Goal: Contribute content: Contribute content

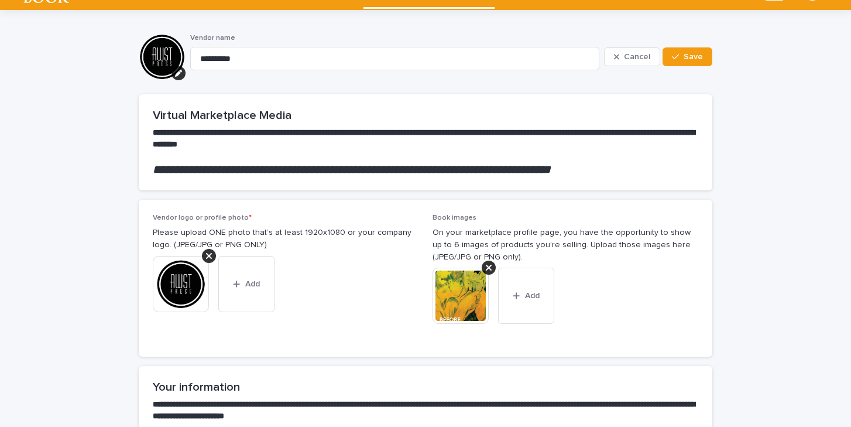
scroll to position [29, 0]
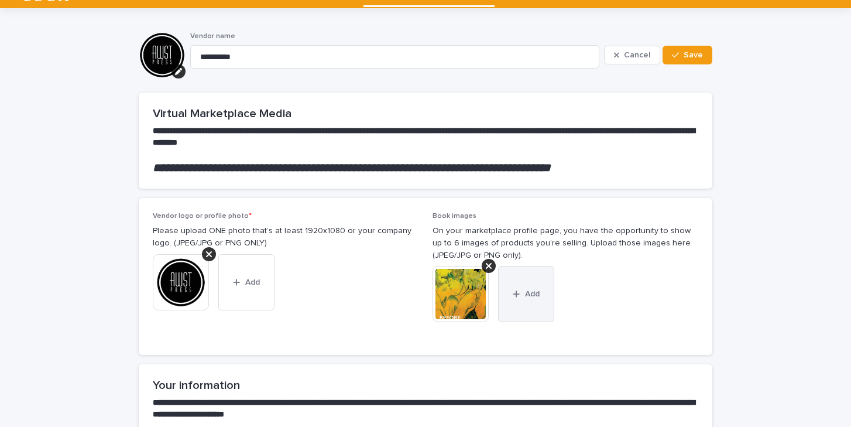
click at [531, 290] on span "Add" at bounding box center [532, 294] width 15 height 8
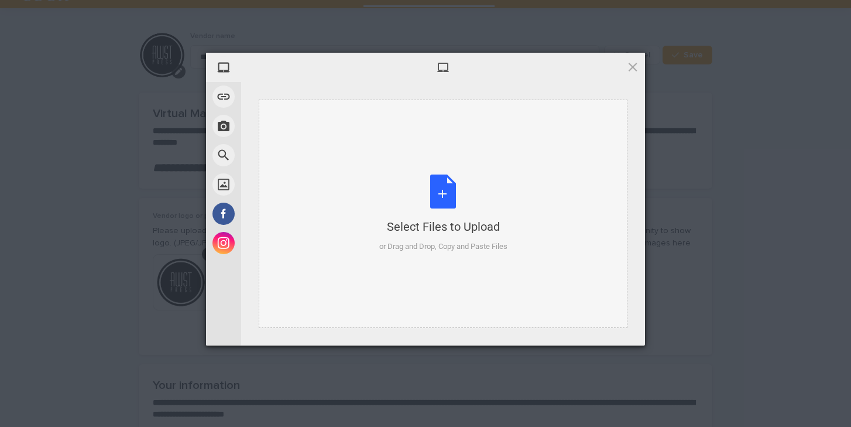
click at [453, 224] on div "Select Files to Upload" at bounding box center [443, 226] width 128 height 16
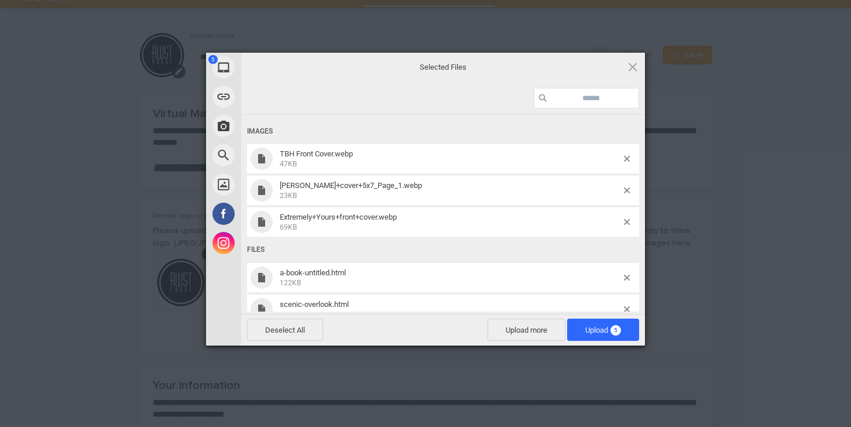
scroll to position [20, 0]
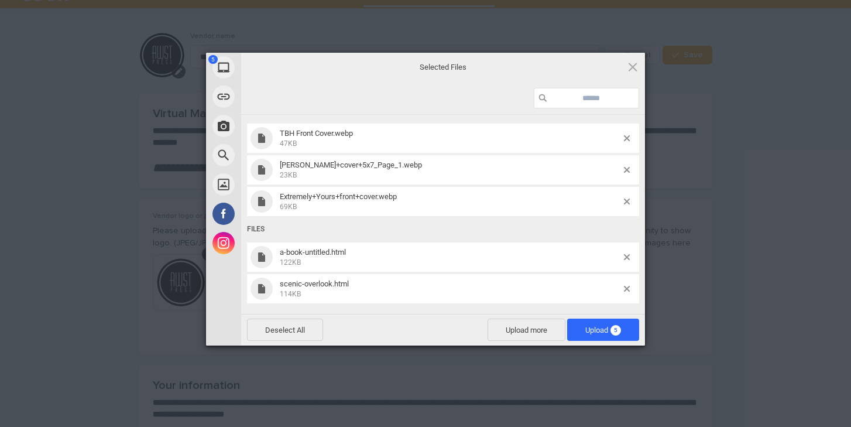
click at [623, 256] on span "a-book-untitled.html 122KB" at bounding box center [450, 256] width 348 height 19
click at [626, 256] on span at bounding box center [627, 257] width 6 height 6
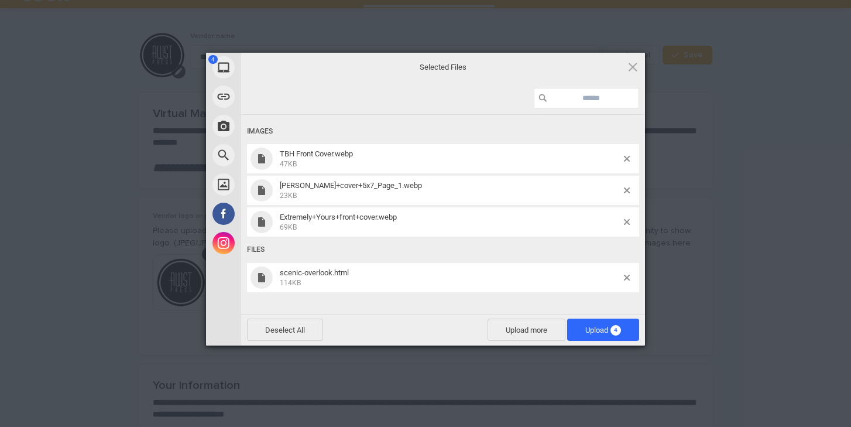
scroll to position [0, 0]
click at [627, 277] on span at bounding box center [627, 277] width 6 height 6
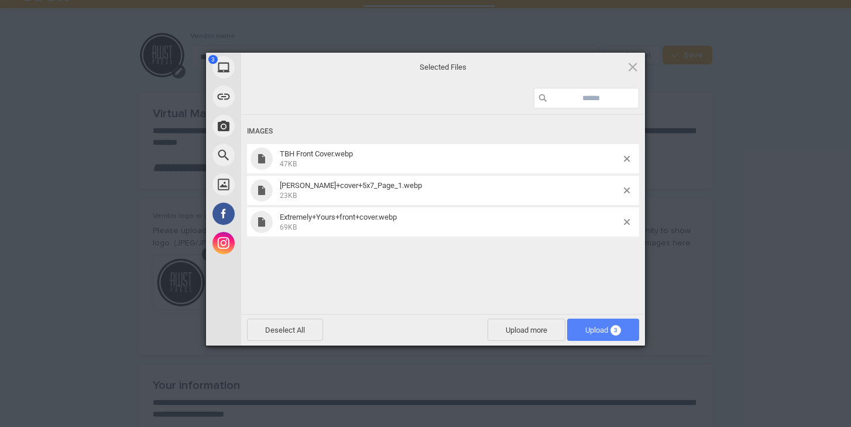
click at [599, 326] on span "Upload 3" at bounding box center [603, 329] width 36 height 9
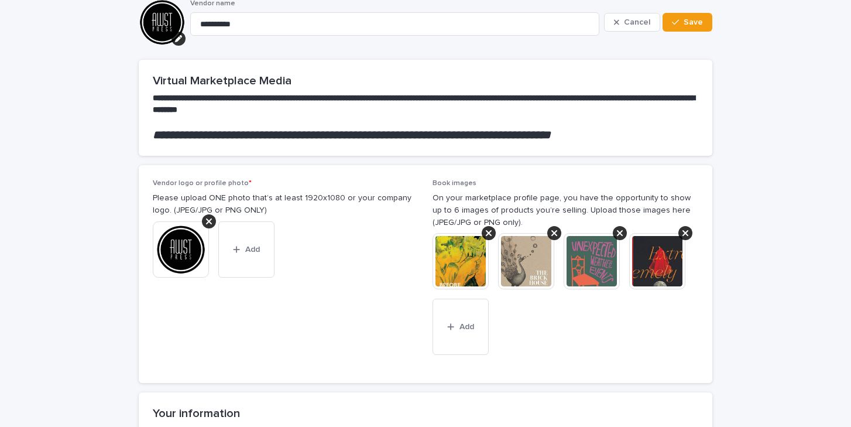
scroll to position [83, 0]
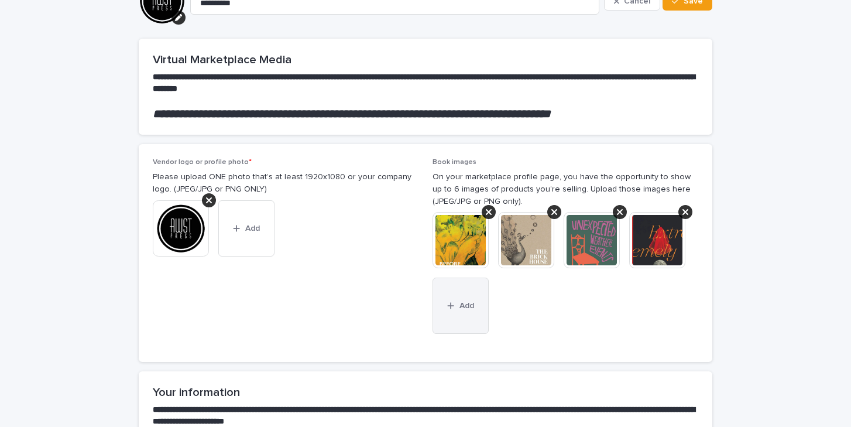
click at [469, 298] on button "Add" at bounding box center [460, 305] width 56 height 56
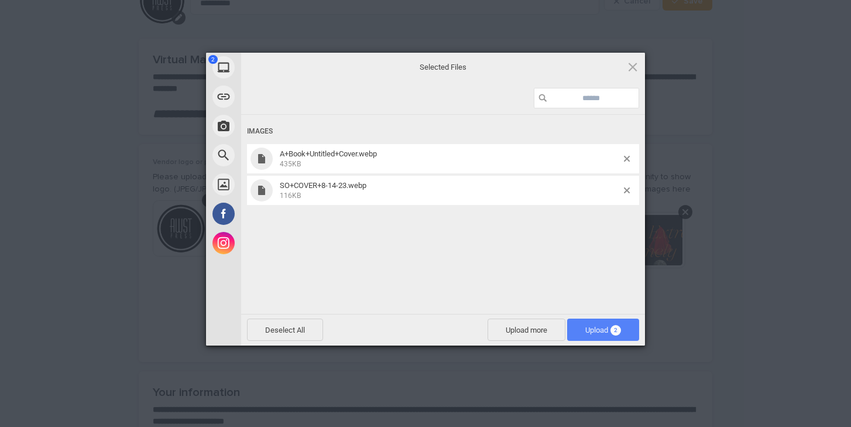
click at [597, 334] on span "Upload 2" at bounding box center [603, 329] width 72 height 22
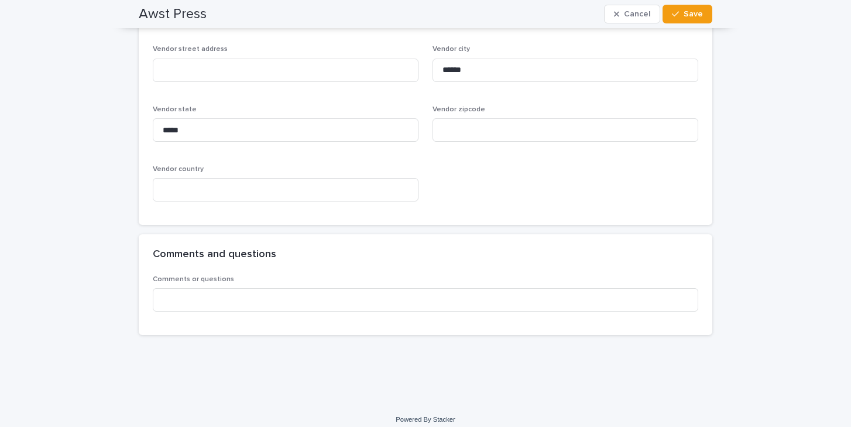
scroll to position [1203, 0]
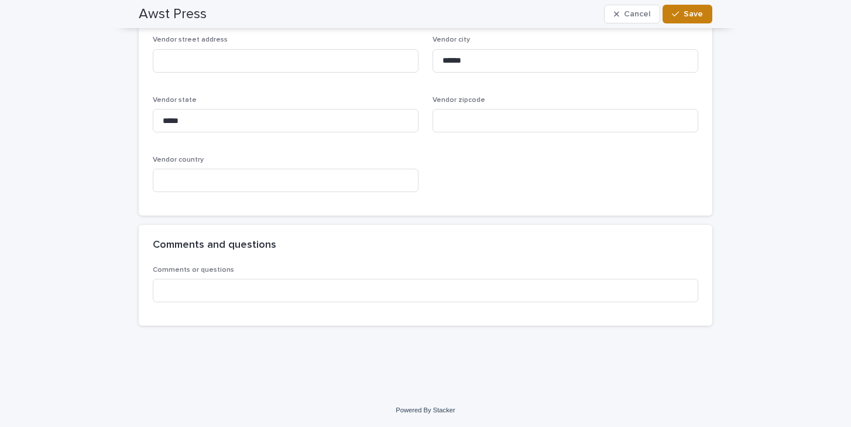
click at [685, 14] on span "Save" at bounding box center [692, 14] width 19 height 8
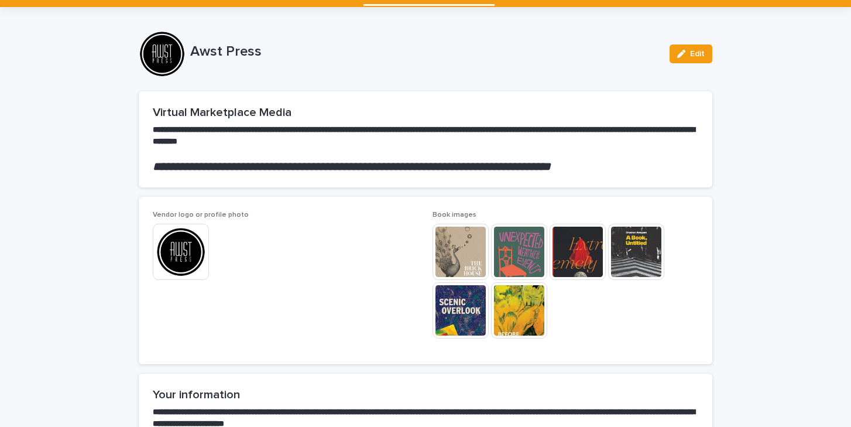
scroll to position [28, 0]
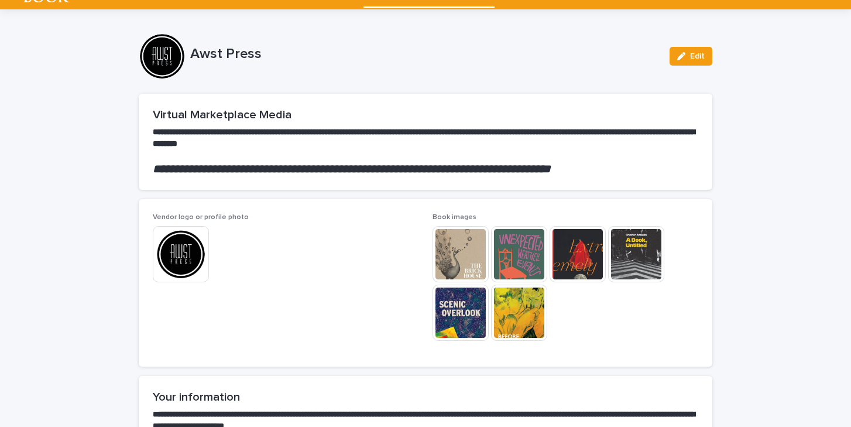
click at [466, 248] on img at bounding box center [460, 254] width 56 height 56
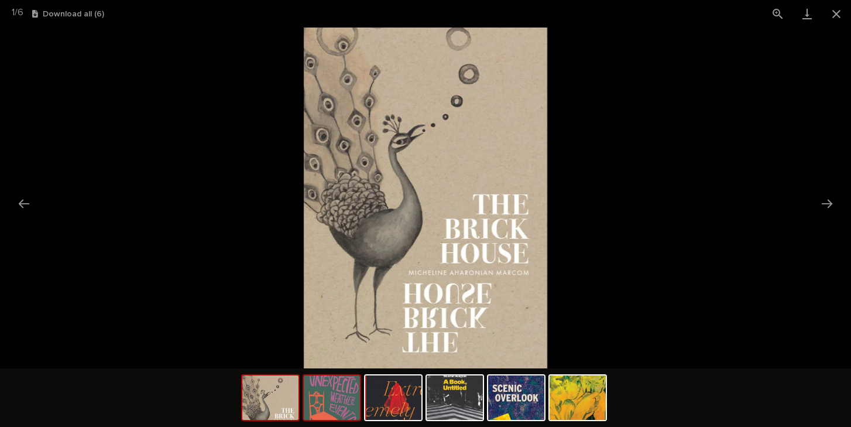
click at [333, 388] on img at bounding box center [332, 397] width 56 height 44
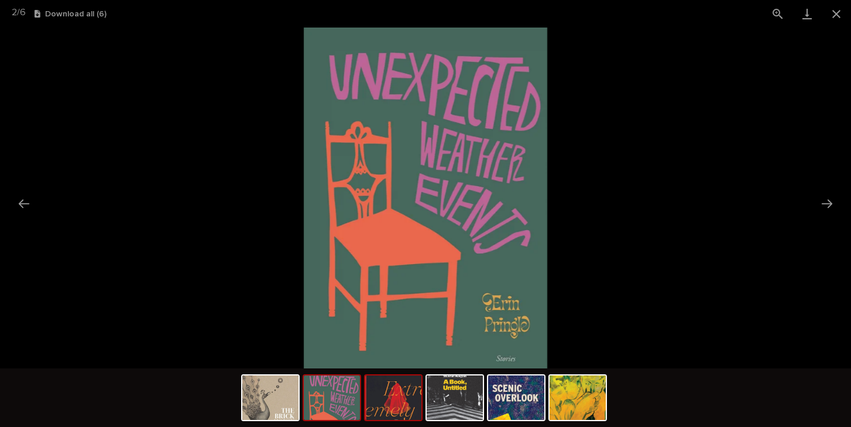
click at [383, 407] on img at bounding box center [393, 397] width 56 height 44
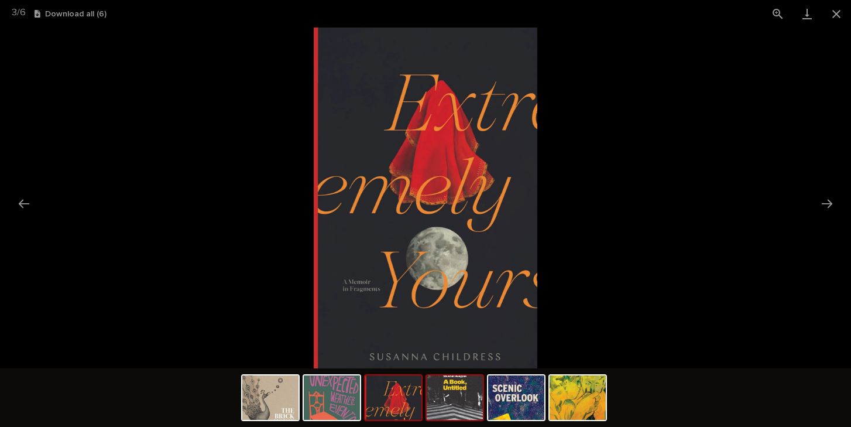
click at [449, 412] on img at bounding box center [455, 397] width 56 height 44
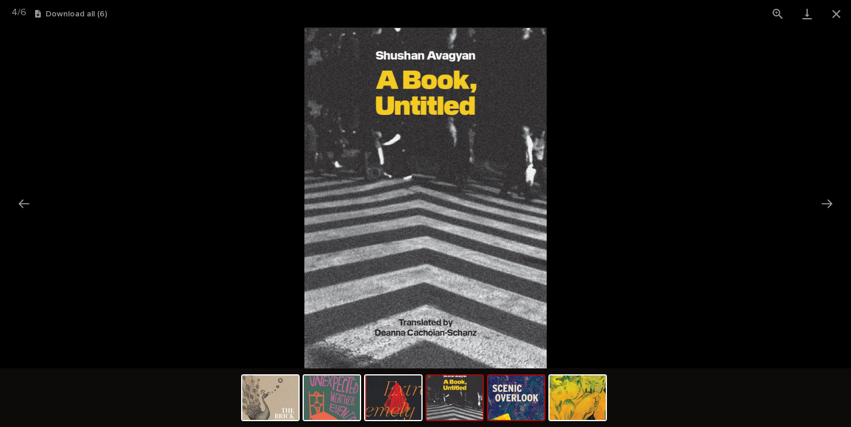
click at [527, 411] on img at bounding box center [516, 397] width 56 height 44
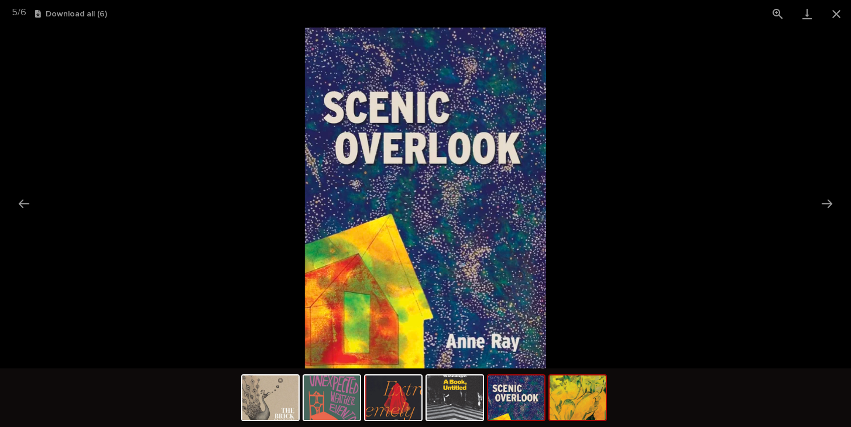
click at [586, 417] on img at bounding box center [577, 397] width 56 height 44
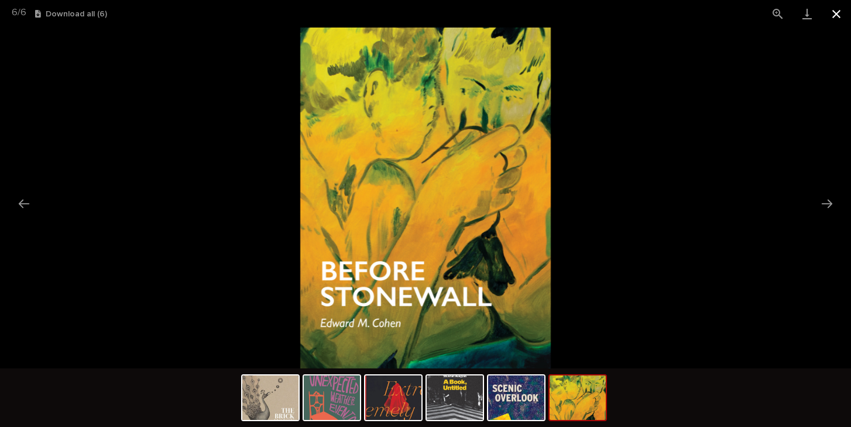
click at [835, 9] on button "Close gallery" at bounding box center [835, 13] width 29 height 27
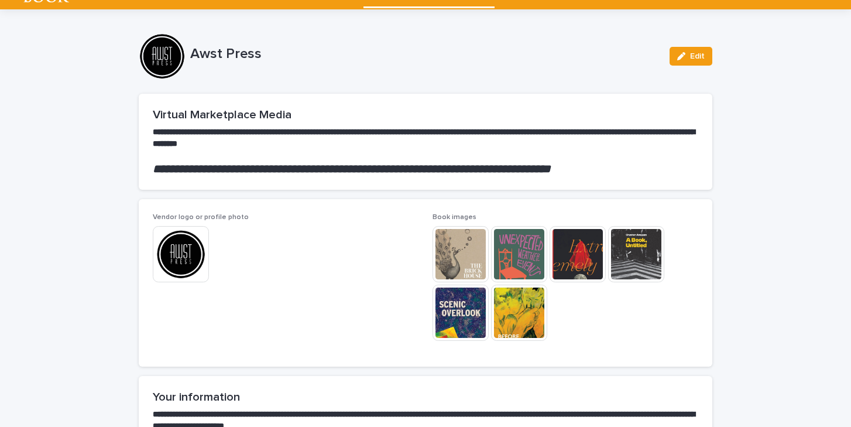
click at [532, 299] on img at bounding box center [519, 312] width 56 height 56
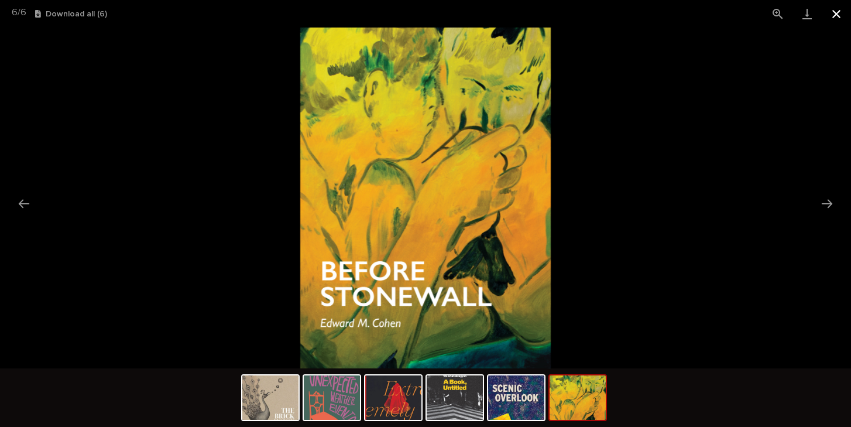
click at [840, 13] on button "Close gallery" at bounding box center [835, 13] width 29 height 27
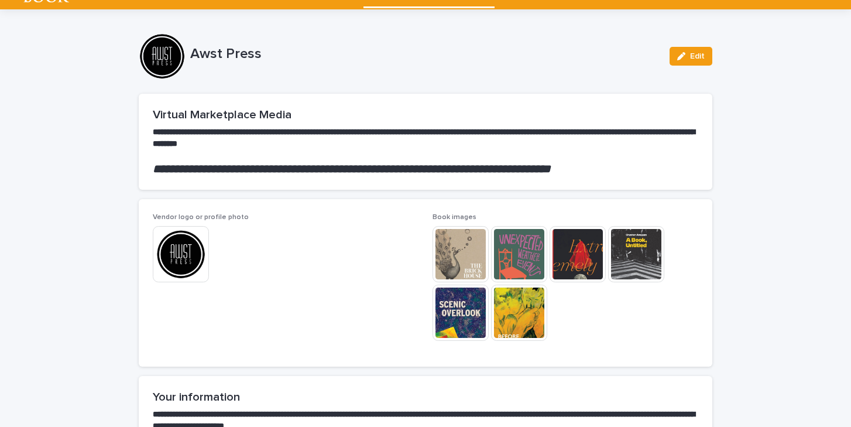
click at [532, 298] on img at bounding box center [519, 312] width 56 height 56
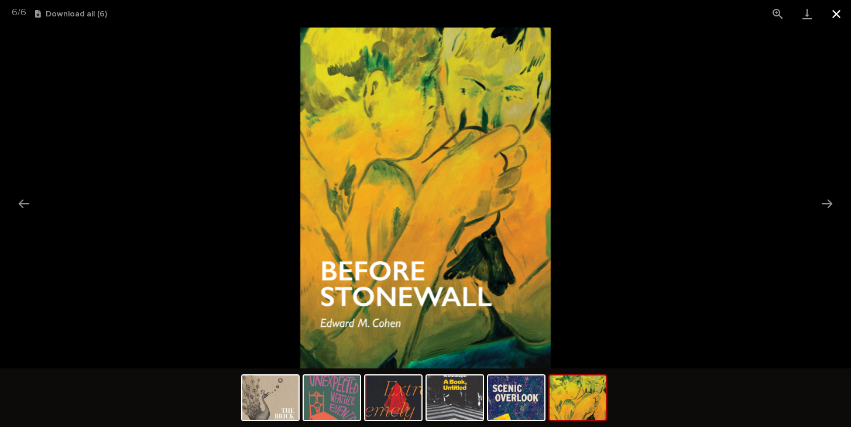
click at [834, 8] on button "Close gallery" at bounding box center [835, 13] width 29 height 27
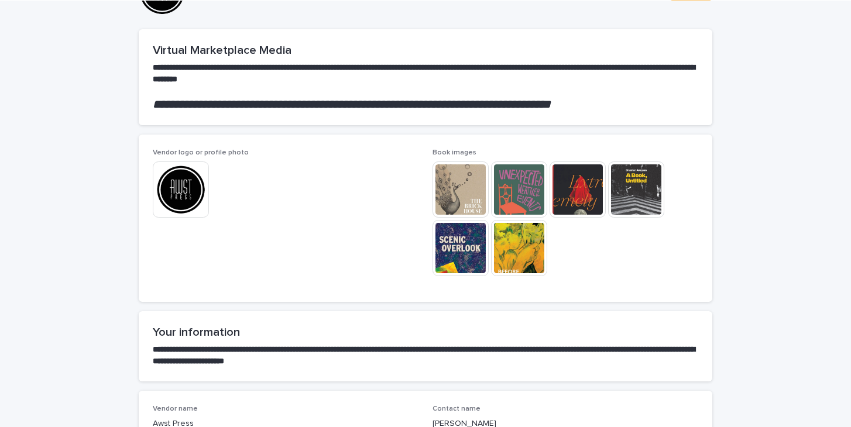
scroll to position [0, 0]
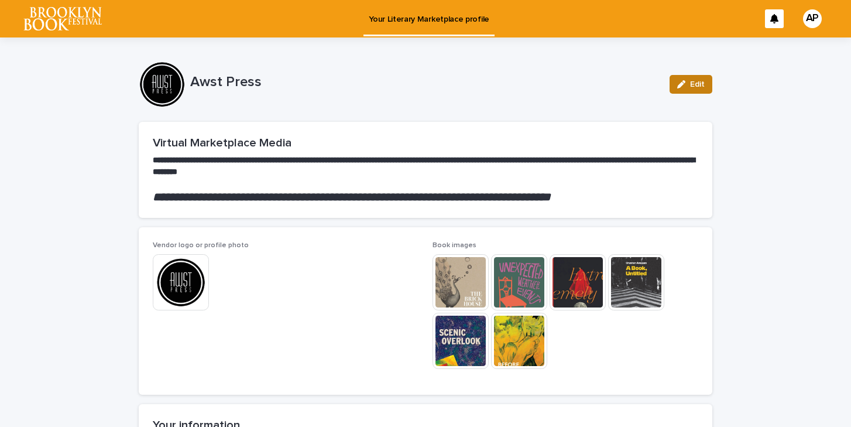
click at [680, 82] on icon "button" at bounding box center [681, 84] width 8 height 8
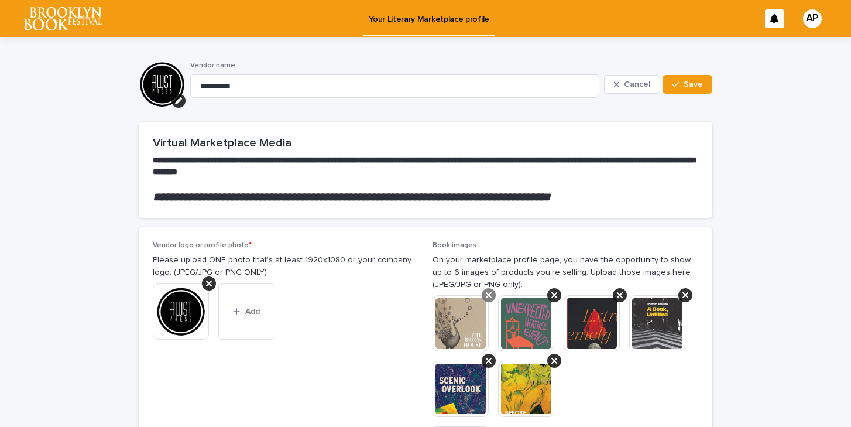
click at [491, 294] on icon at bounding box center [489, 294] width 6 height 9
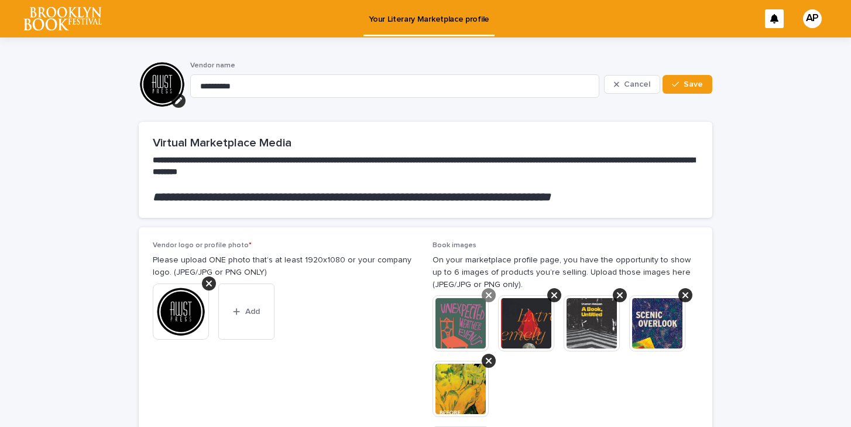
click at [490, 294] on icon at bounding box center [489, 295] width 6 height 6
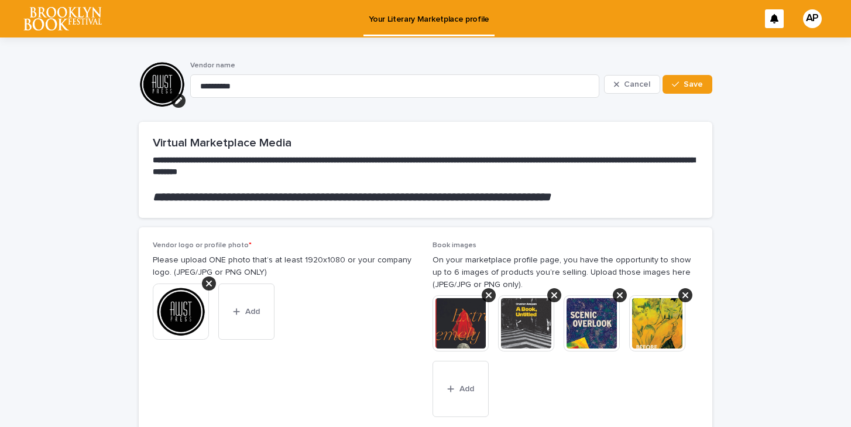
click at [490, 294] on icon at bounding box center [489, 295] width 6 height 6
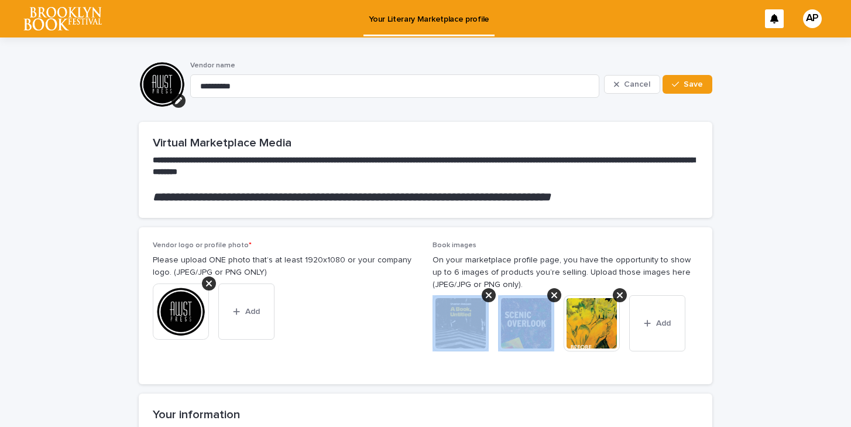
click at [490, 294] on icon at bounding box center [489, 295] width 6 height 6
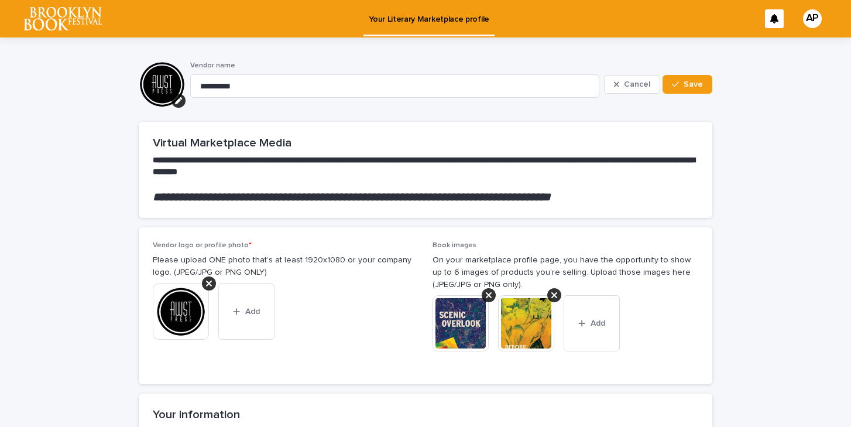
click at [490, 294] on icon at bounding box center [489, 295] width 6 height 6
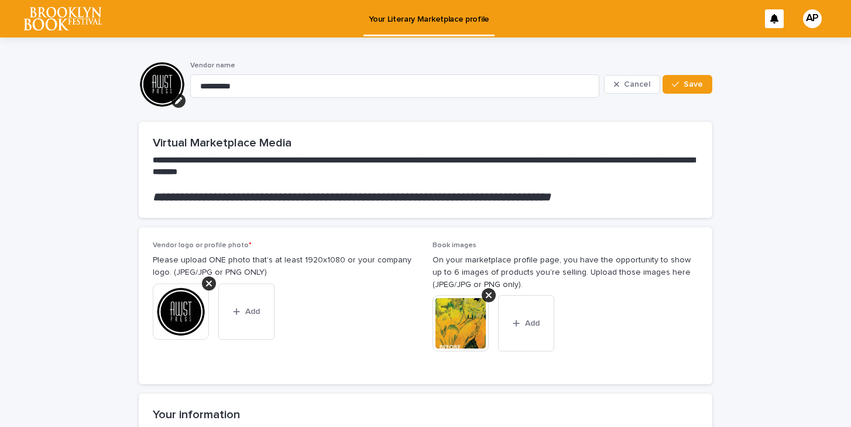
click at [490, 294] on icon at bounding box center [489, 295] width 6 height 6
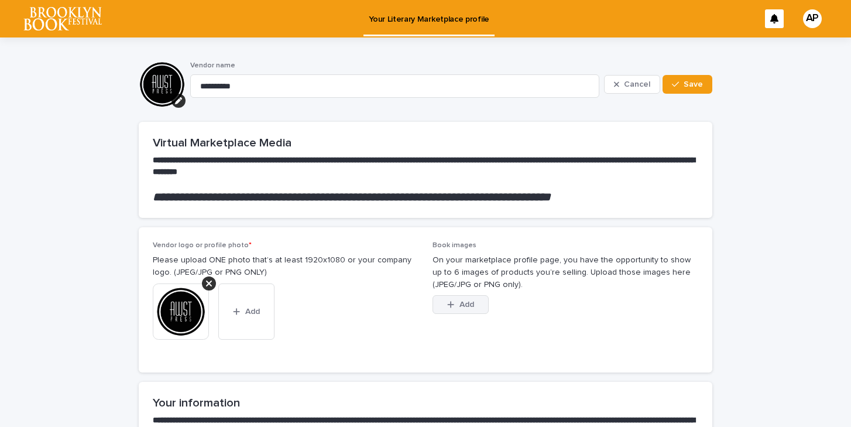
click at [469, 305] on span "Add" at bounding box center [466, 304] width 15 height 8
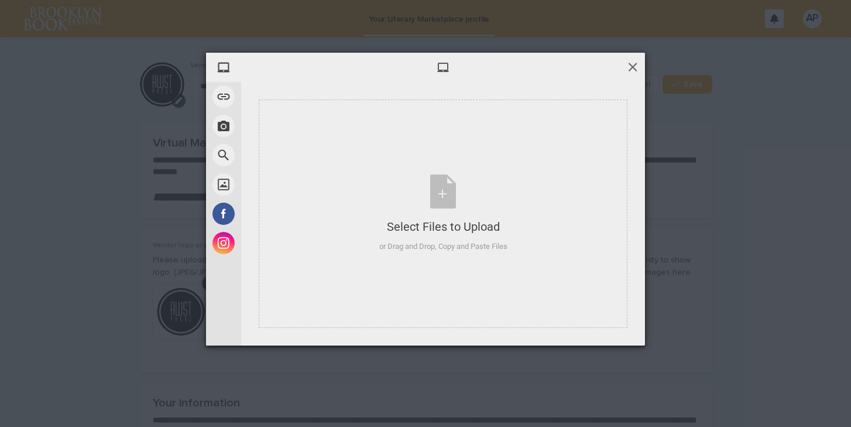
click at [631, 65] on span at bounding box center [632, 66] width 13 height 13
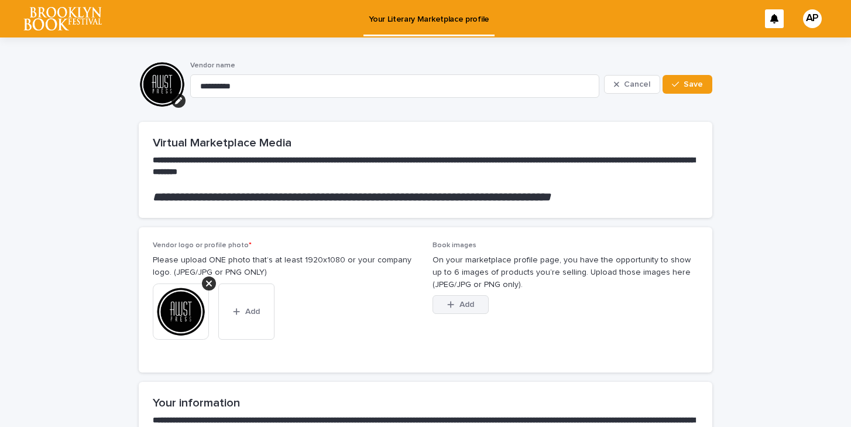
click at [465, 305] on span "Add" at bounding box center [466, 304] width 15 height 8
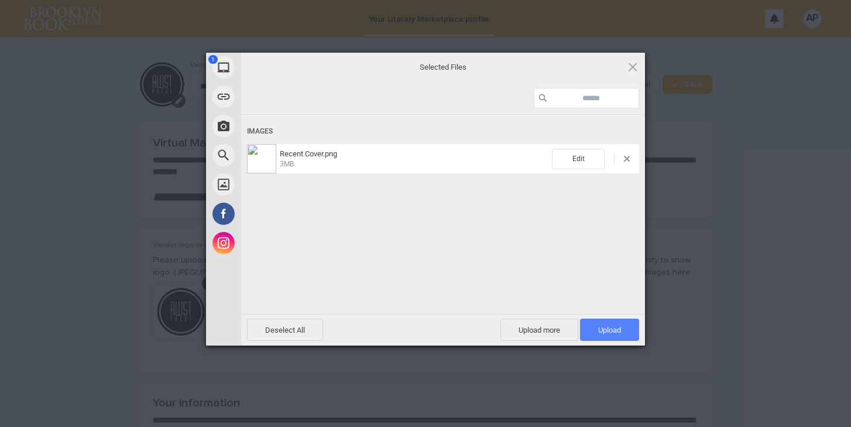
click at [598, 326] on span "Upload 1" at bounding box center [609, 329] width 23 height 9
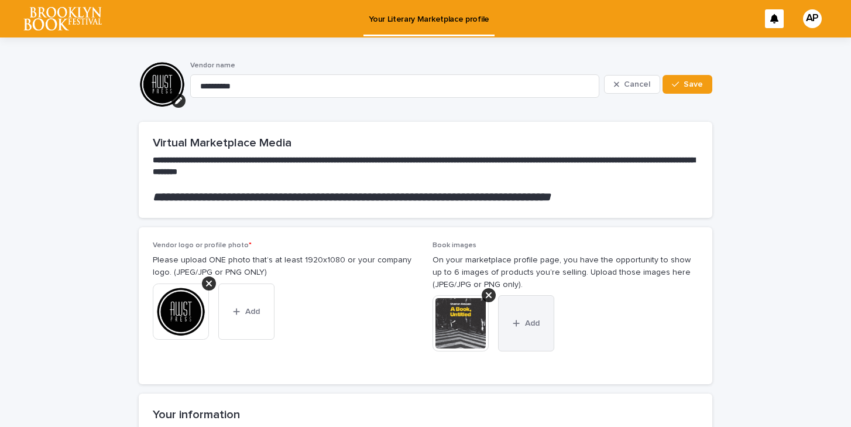
click at [532, 321] on span "Add" at bounding box center [532, 323] width 15 height 8
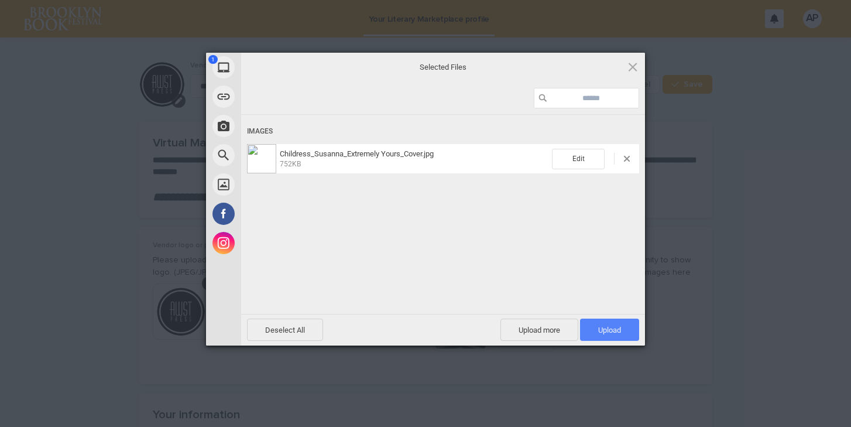
click at [606, 331] on span "Upload 1" at bounding box center [609, 329] width 23 height 9
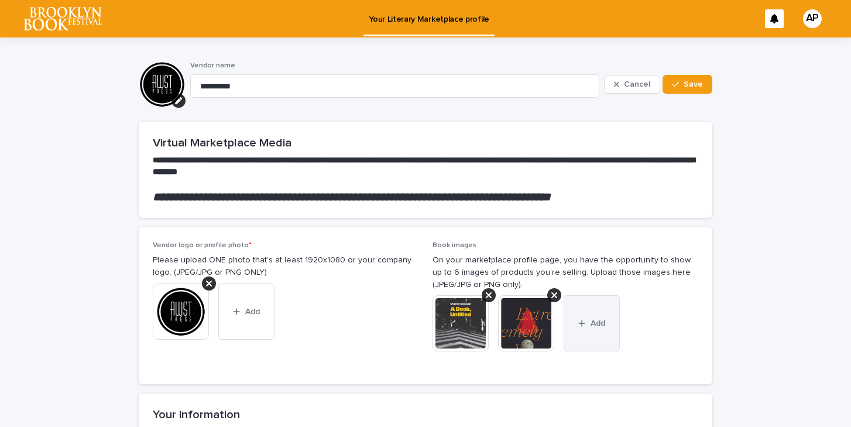
click at [584, 323] on icon "button" at bounding box center [582, 323] width 6 height 6
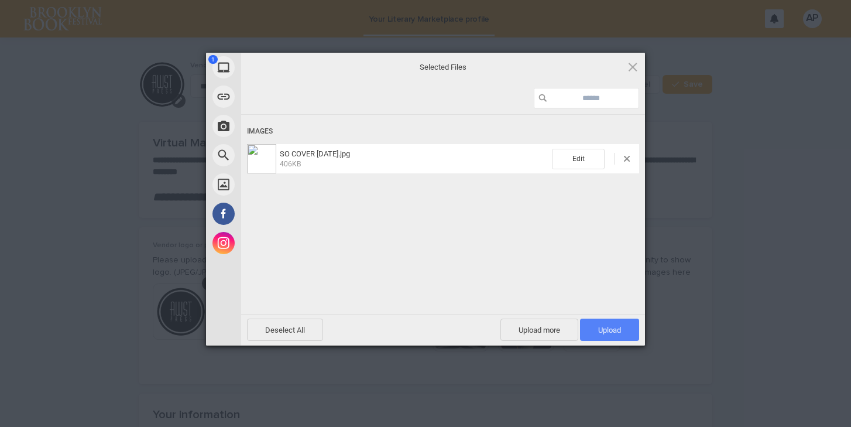
click at [611, 328] on span "Upload 1" at bounding box center [609, 329] width 23 height 9
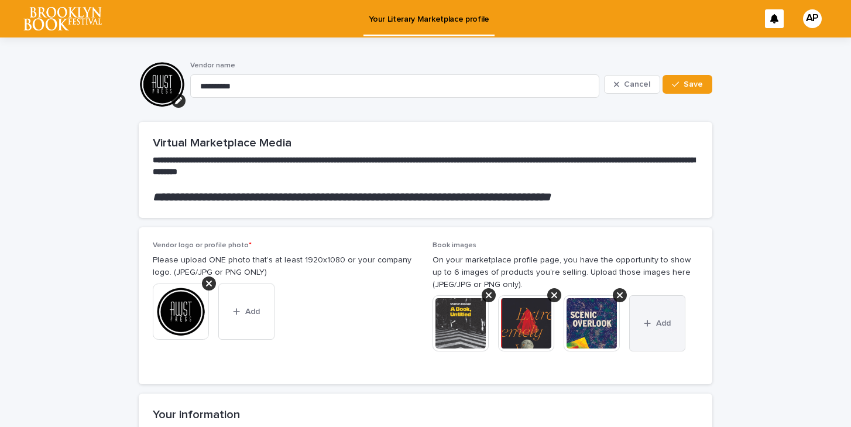
click at [650, 317] on button "Add" at bounding box center [657, 323] width 56 height 56
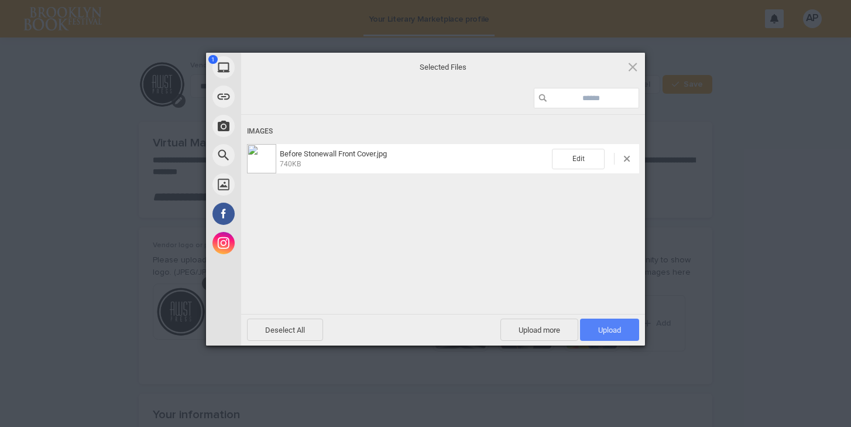
click at [611, 329] on span "Upload 1" at bounding box center [609, 329] width 23 height 9
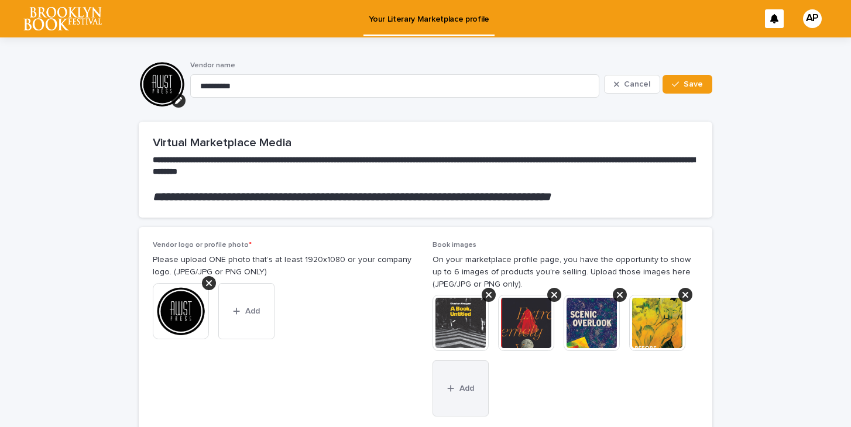
click at [459, 381] on button "Add" at bounding box center [460, 388] width 56 height 56
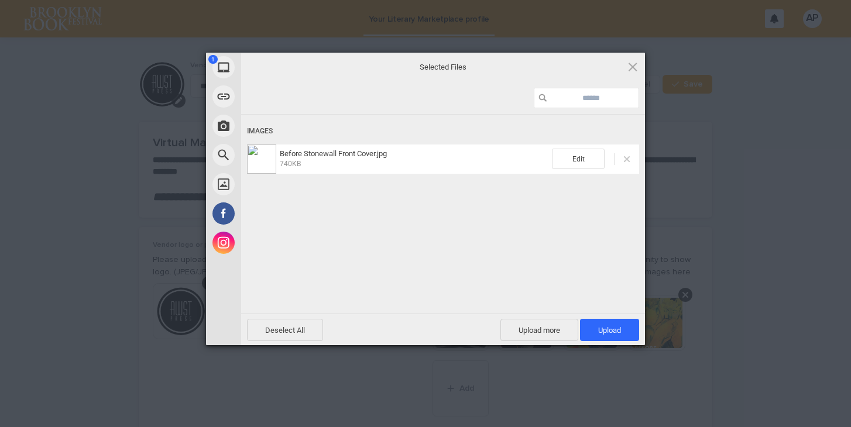
click at [627, 159] on span at bounding box center [627, 159] width 6 height 6
click at [601, 329] on span "Upload 1" at bounding box center [609, 330] width 23 height 9
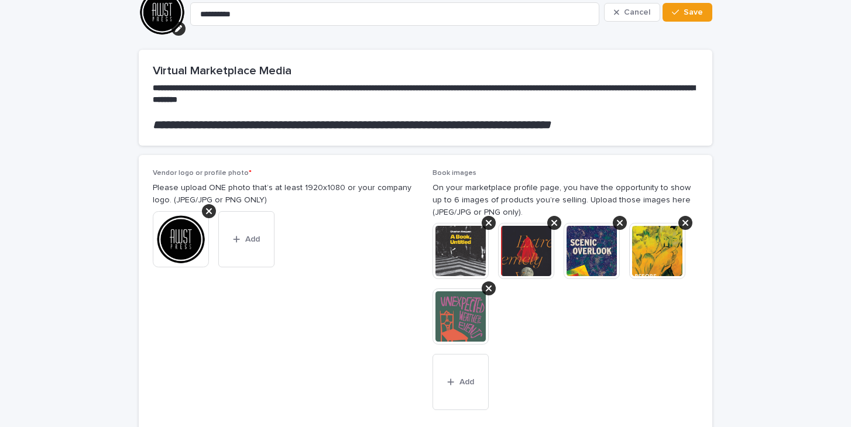
scroll to position [75, 0]
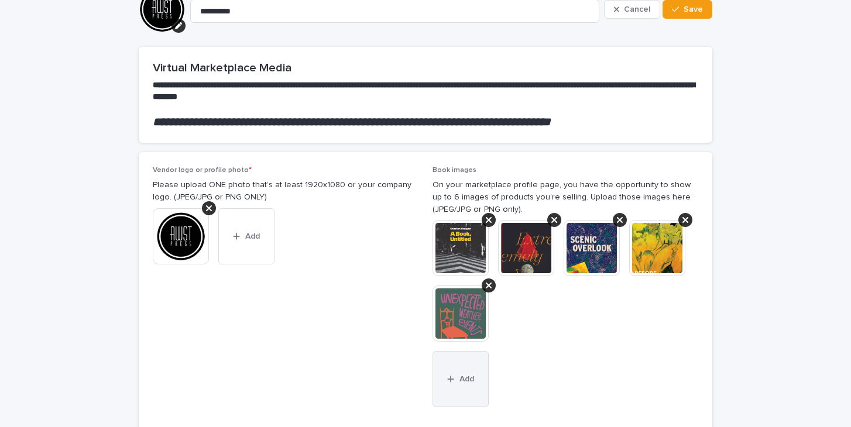
click at [473, 373] on button "Add" at bounding box center [460, 379] width 56 height 56
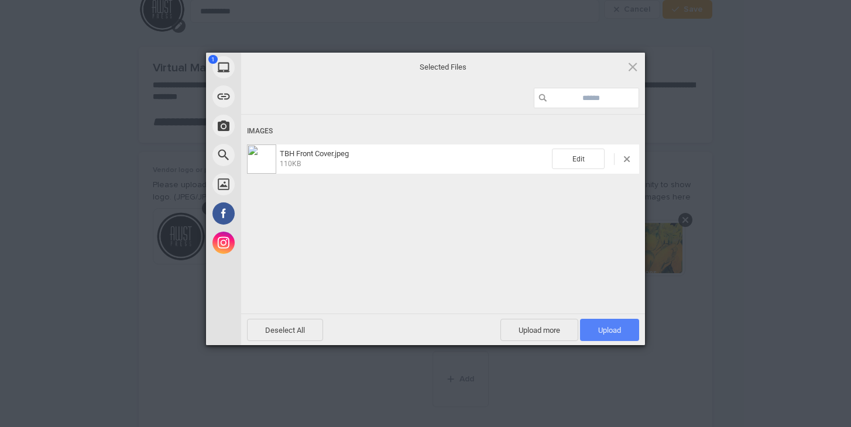
click at [596, 328] on span "Upload 1" at bounding box center [609, 330] width 59 height 22
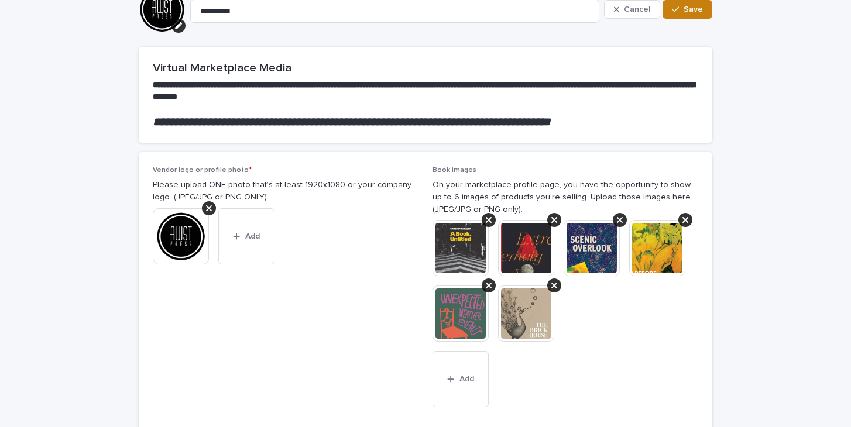
click at [697, 9] on span "Save" at bounding box center [692, 9] width 19 height 8
